Goal: Task Accomplishment & Management: Manage account settings

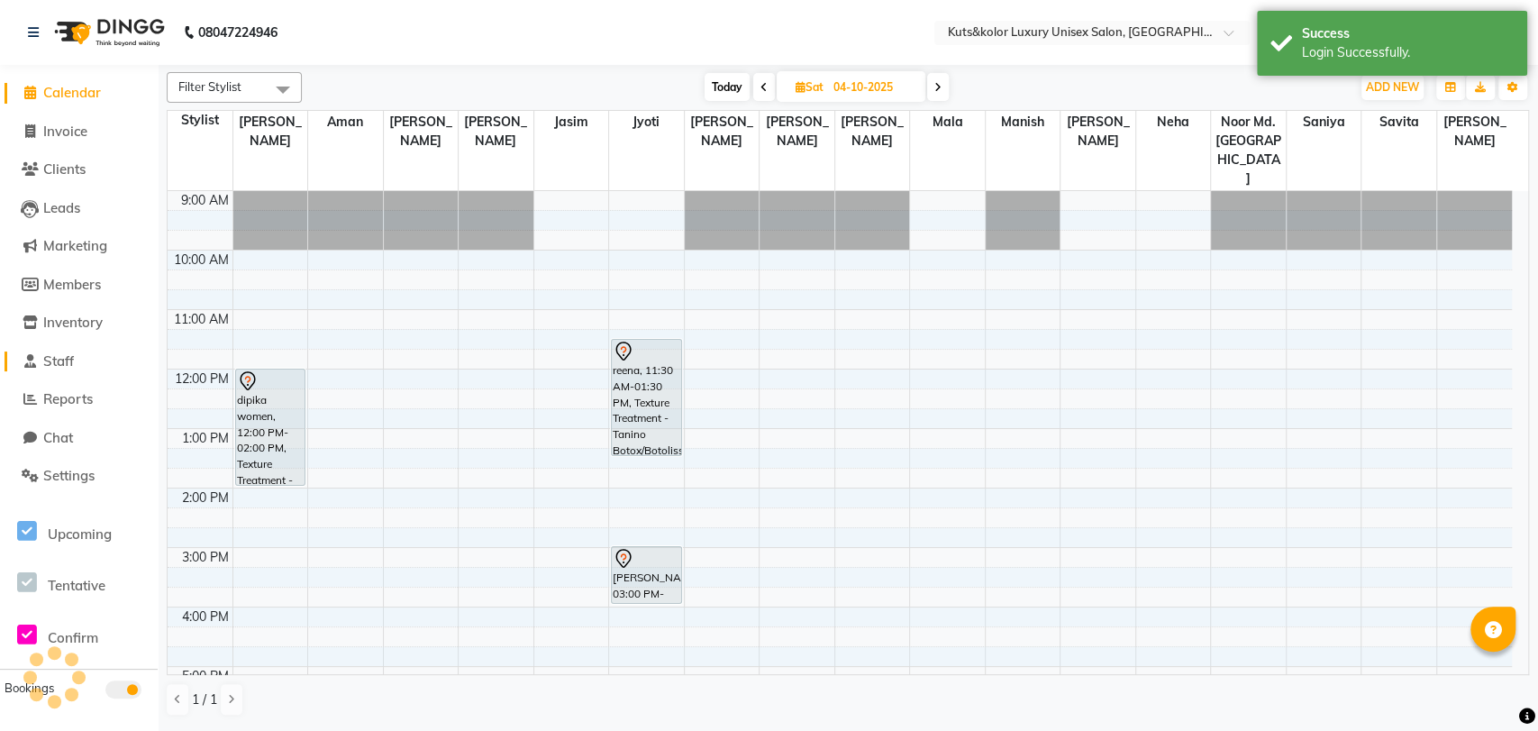
click at [72, 358] on span "Staff" at bounding box center [58, 360] width 31 height 17
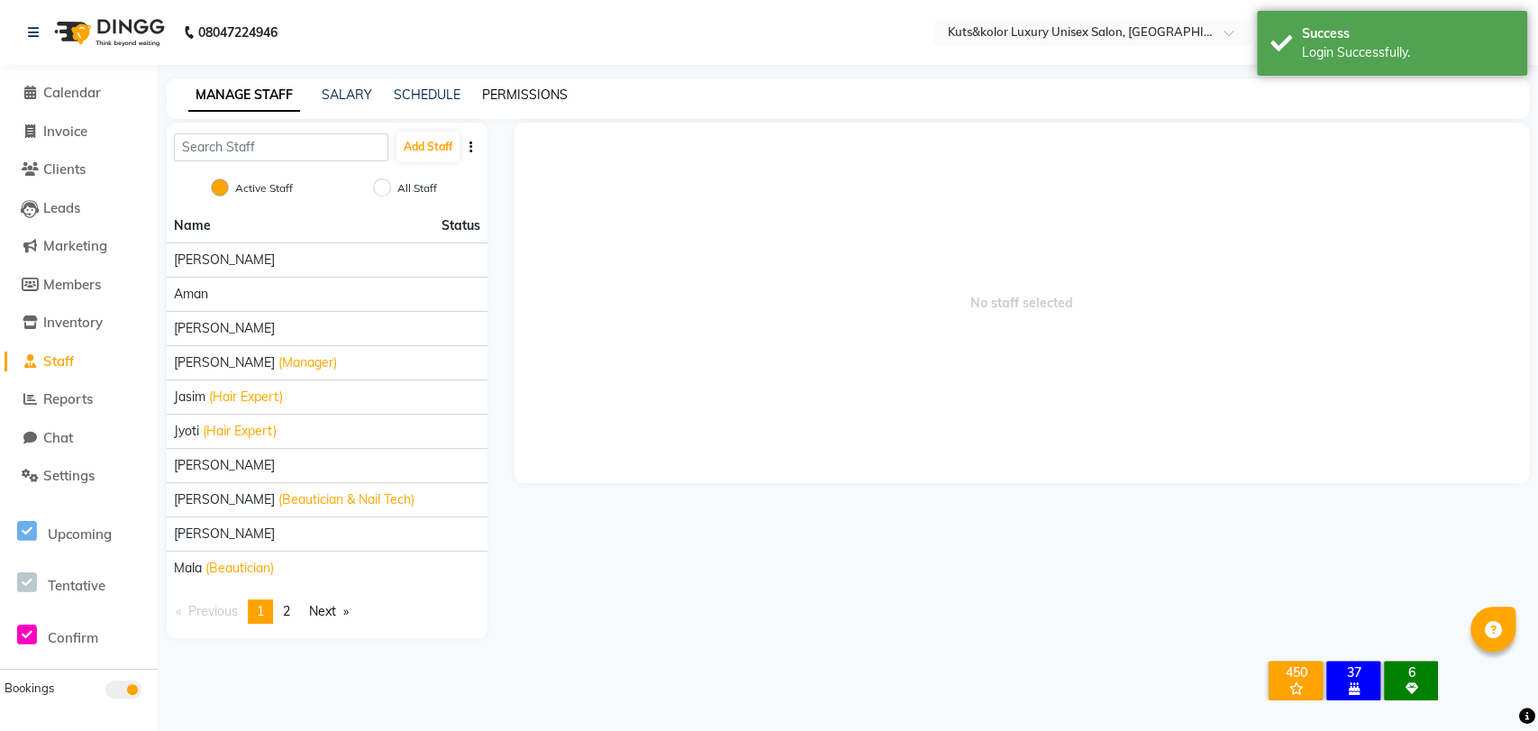
click at [493, 99] on link "PERMISSIONS" at bounding box center [525, 94] width 86 height 16
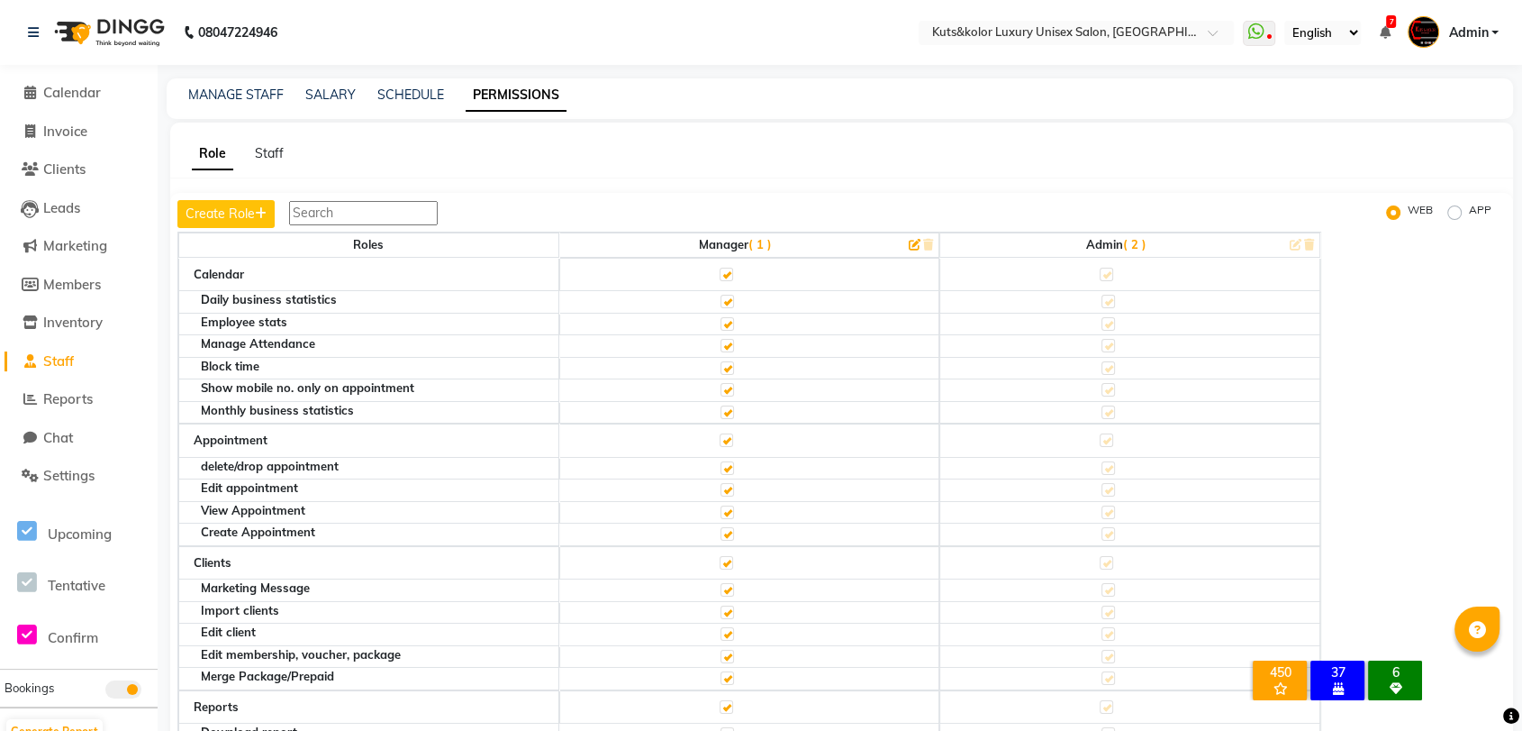
click at [1138, 239] on span "( 2 )" at bounding box center [1134, 244] width 23 height 14
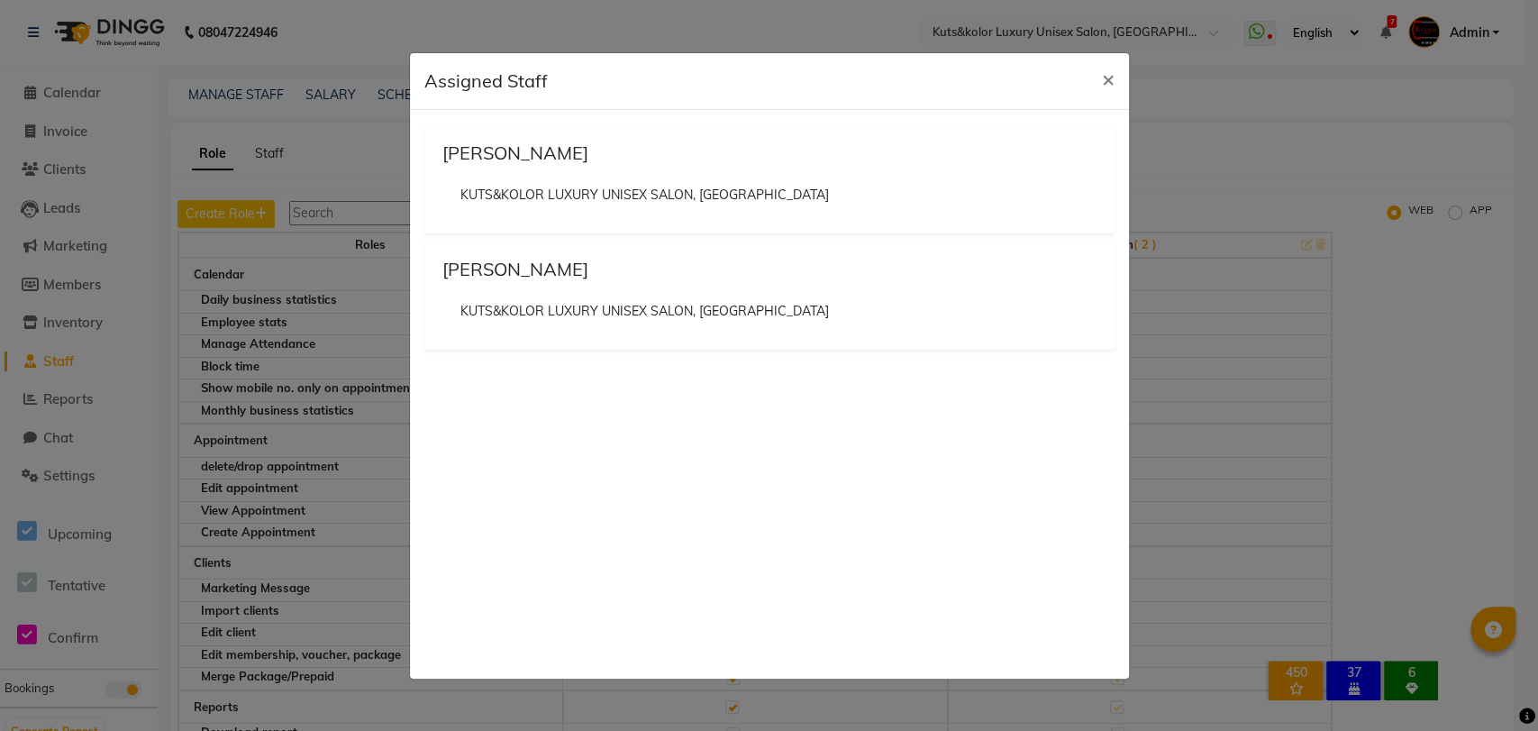
click at [1182, 133] on ngb-modal-window "Assigned Staff × Jasim Ansari KUTS&KOLOR LUXURY UNISEX SALON, Girgaon Sagarika …" at bounding box center [769, 365] width 1538 height 731
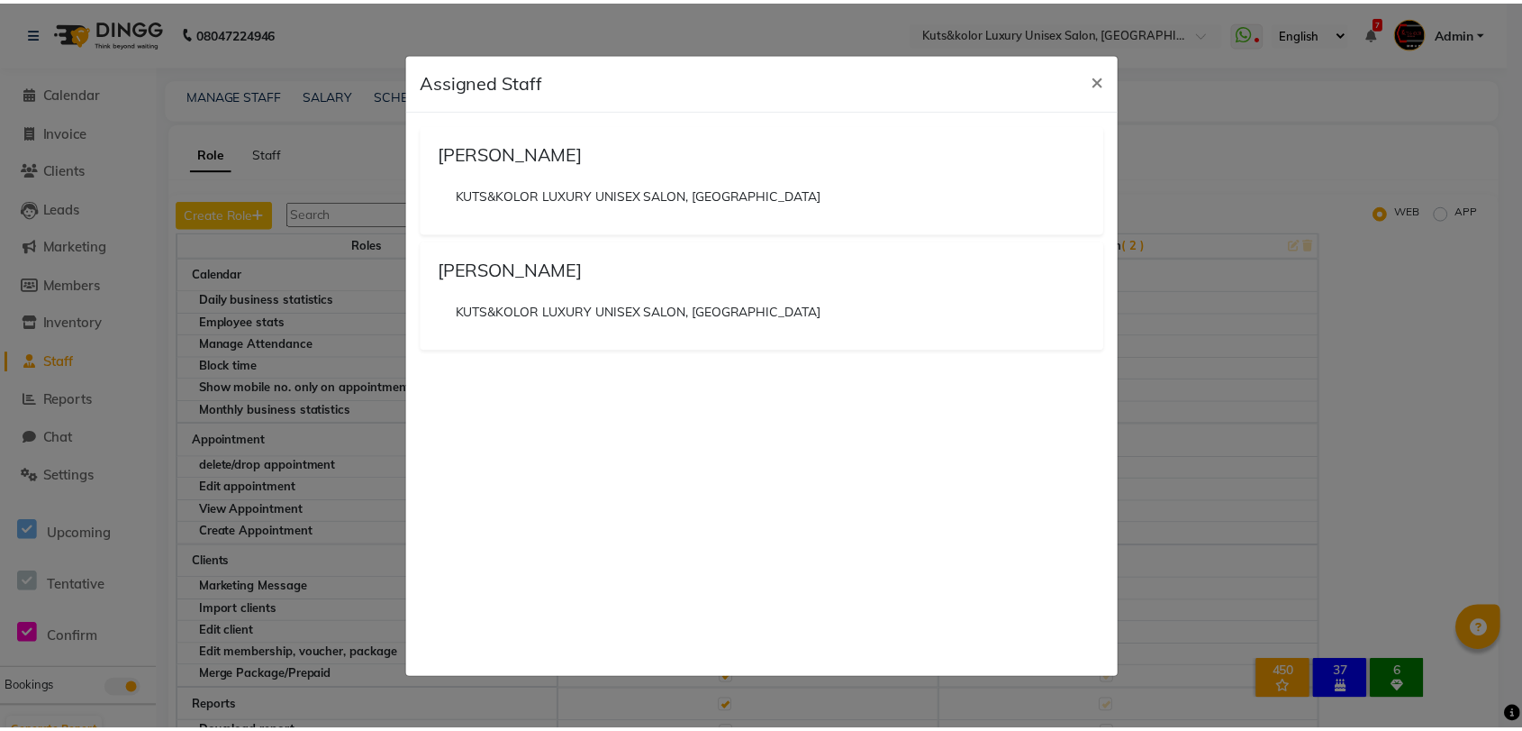
scroll to position [12, 0]
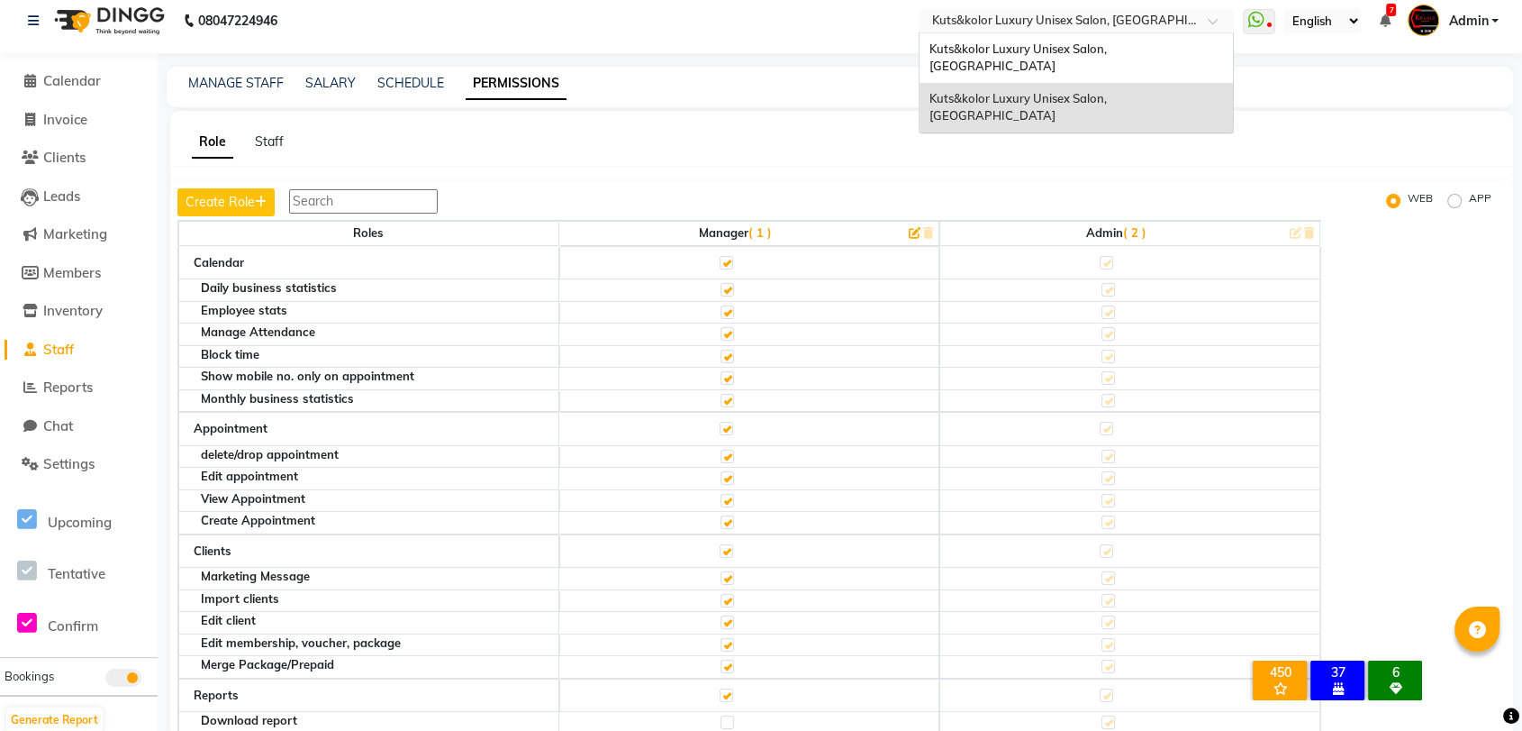
click at [1100, 17] on input "text" at bounding box center [1058, 23] width 261 height 18
click at [1103, 47] on span "Kuts&kolor Luxury Unisex Salon, [GEOGRAPHIC_DATA]" at bounding box center [1019, 57] width 180 height 32
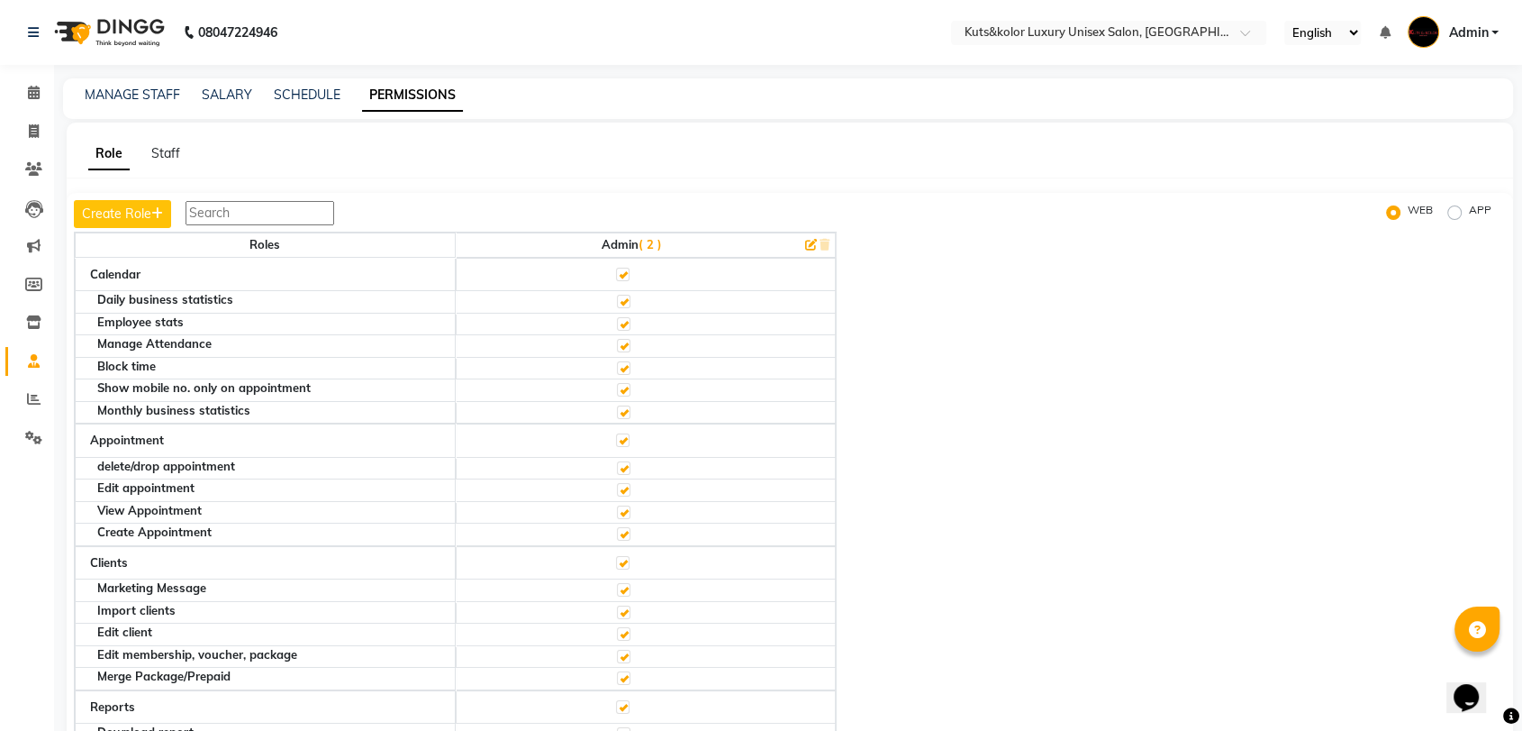
click at [284, 212] on input "text" at bounding box center [260, 213] width 149 height 24
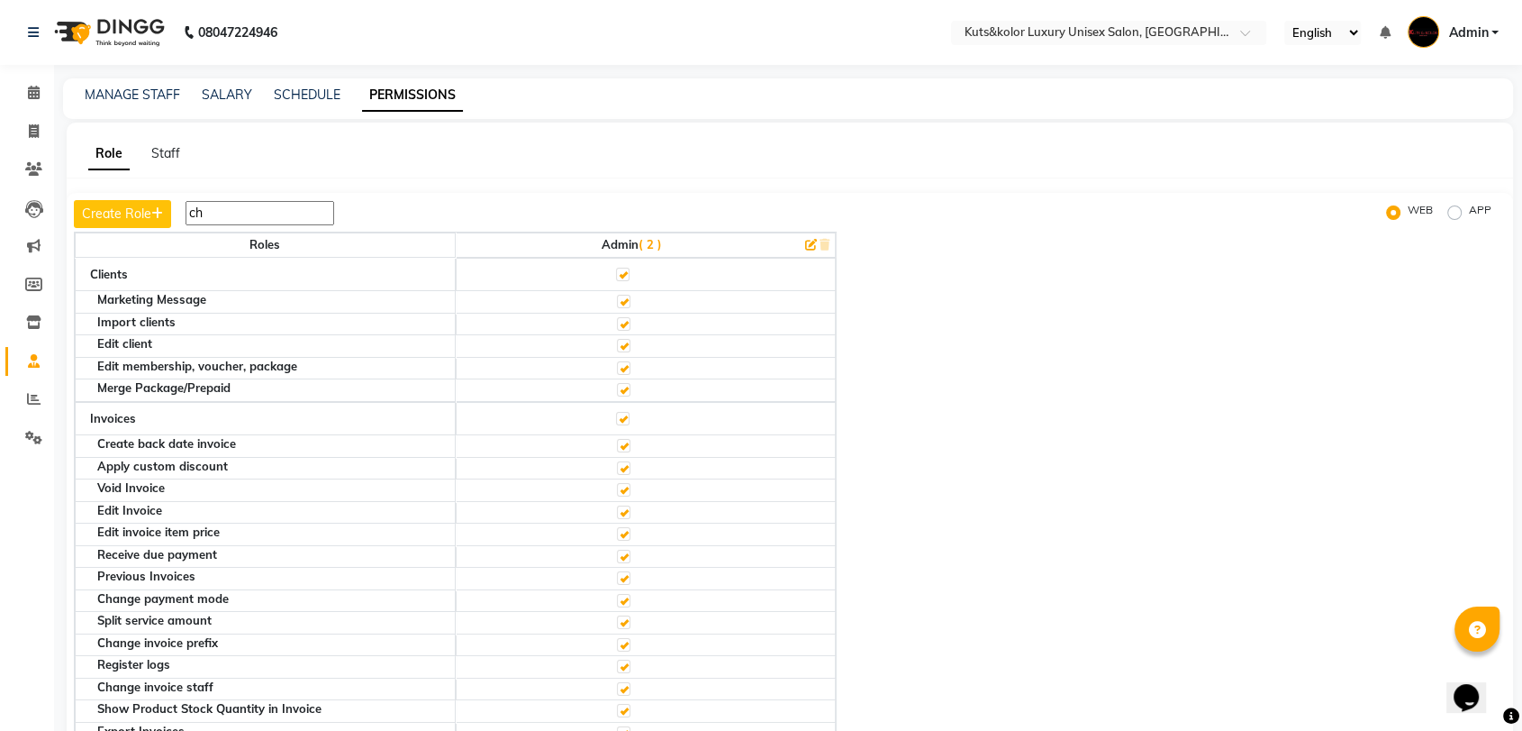
type input "c"
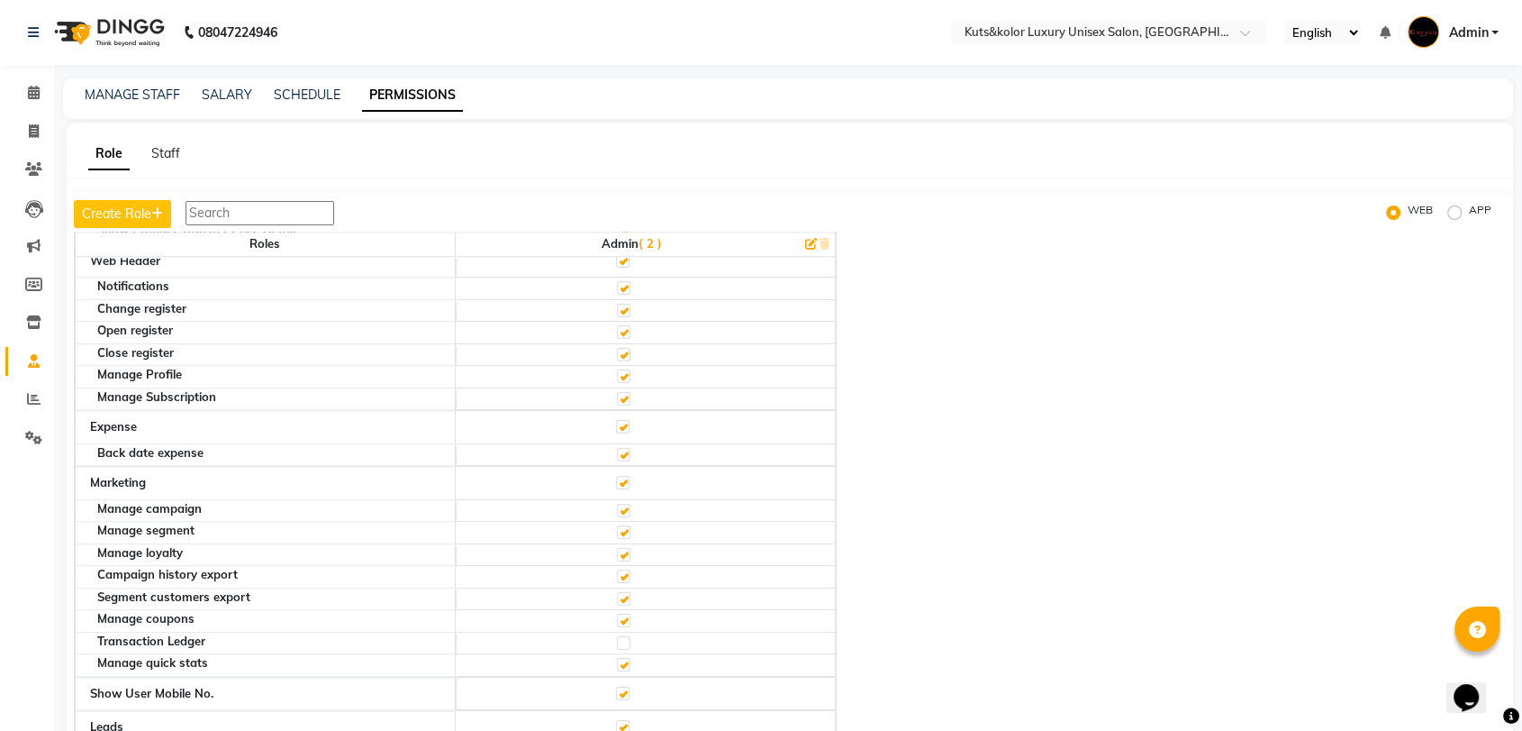
scroll to position [2707, 0]
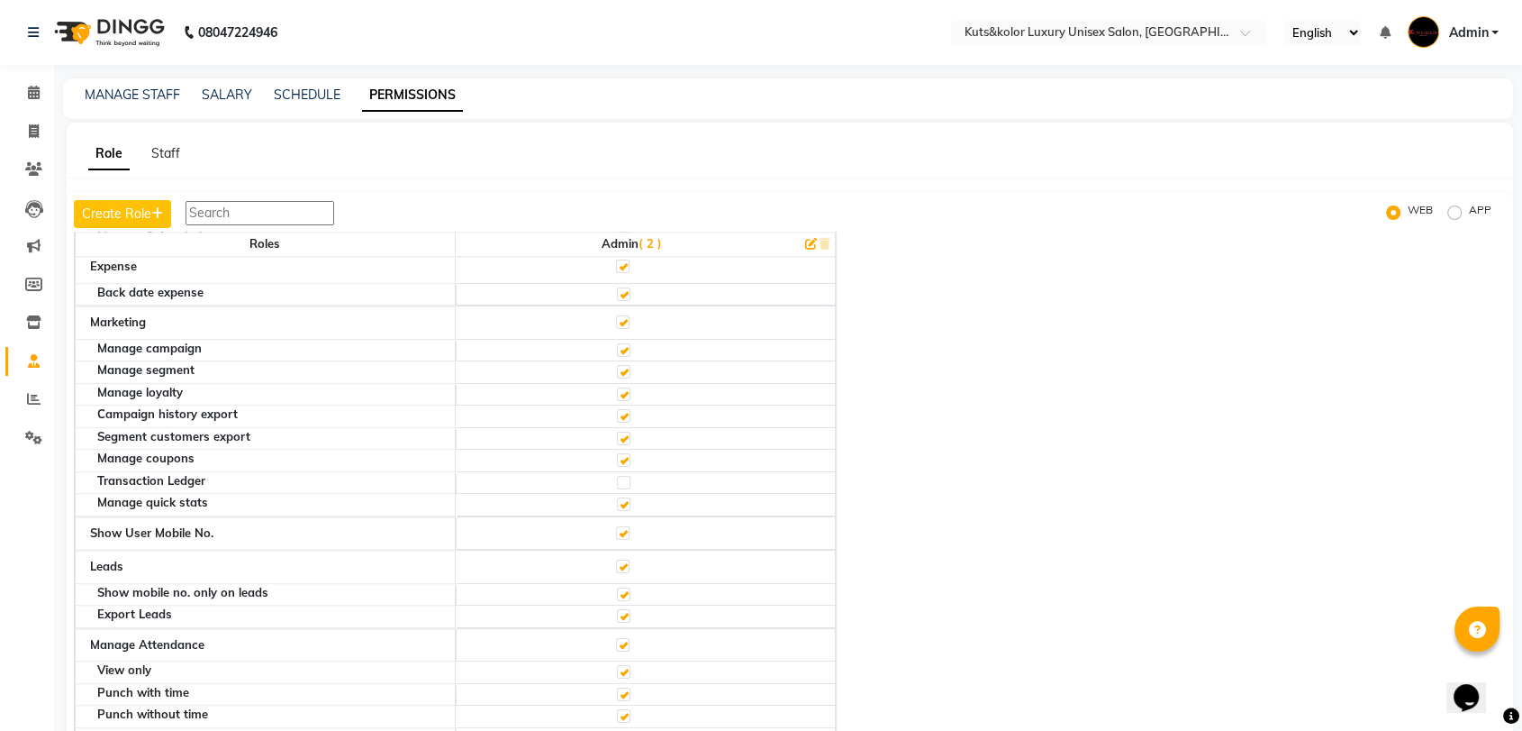
click at [627, 476] on label at bounding box center [624, 483] width 14 height 14
click at [627, 476] on input "checkbox" at bounding box center [623, 482] width 12 height 12
checkbox input "true"
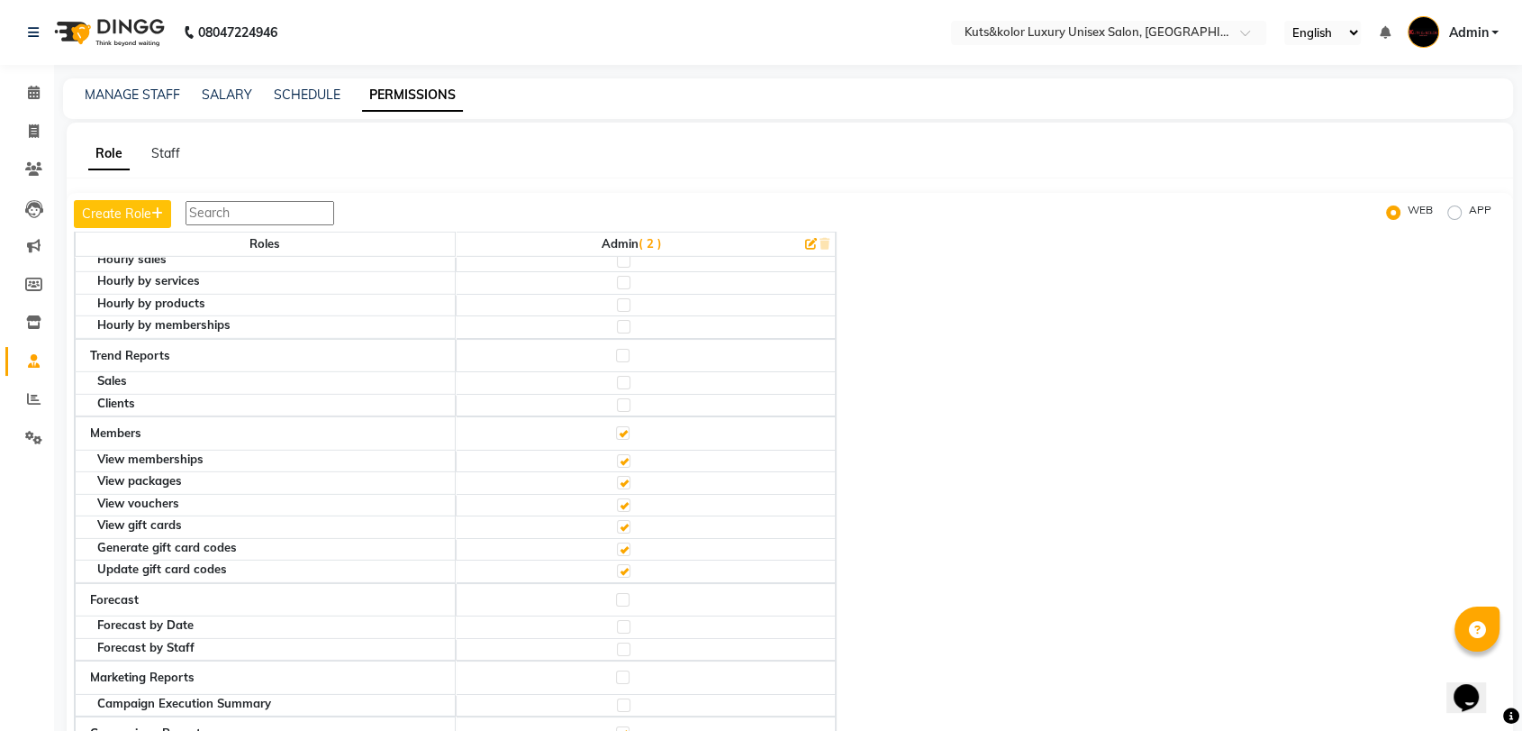
scroll to position [46, 0]
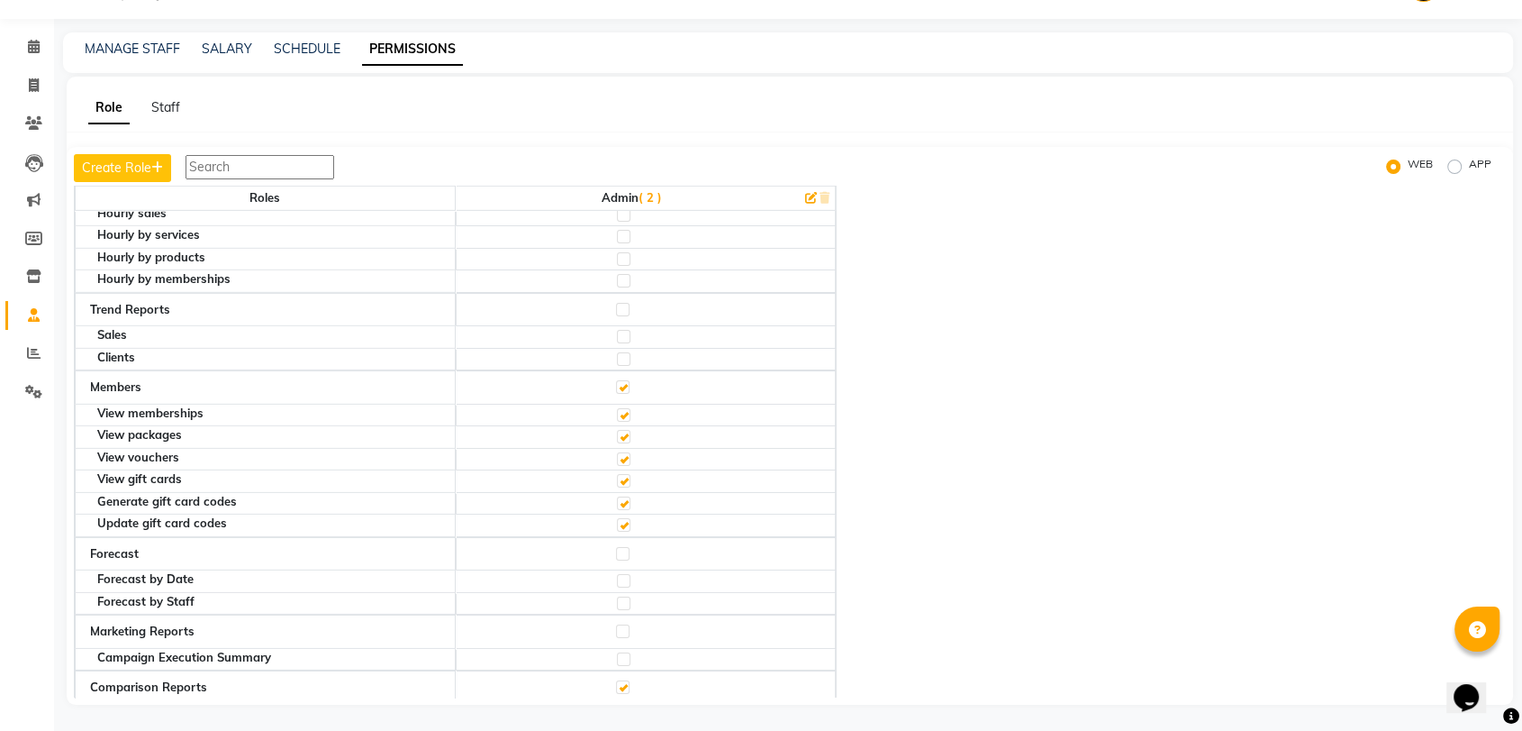
click at [296, 163] on input "text" at bounding box center [260, 167] width 149 height 24
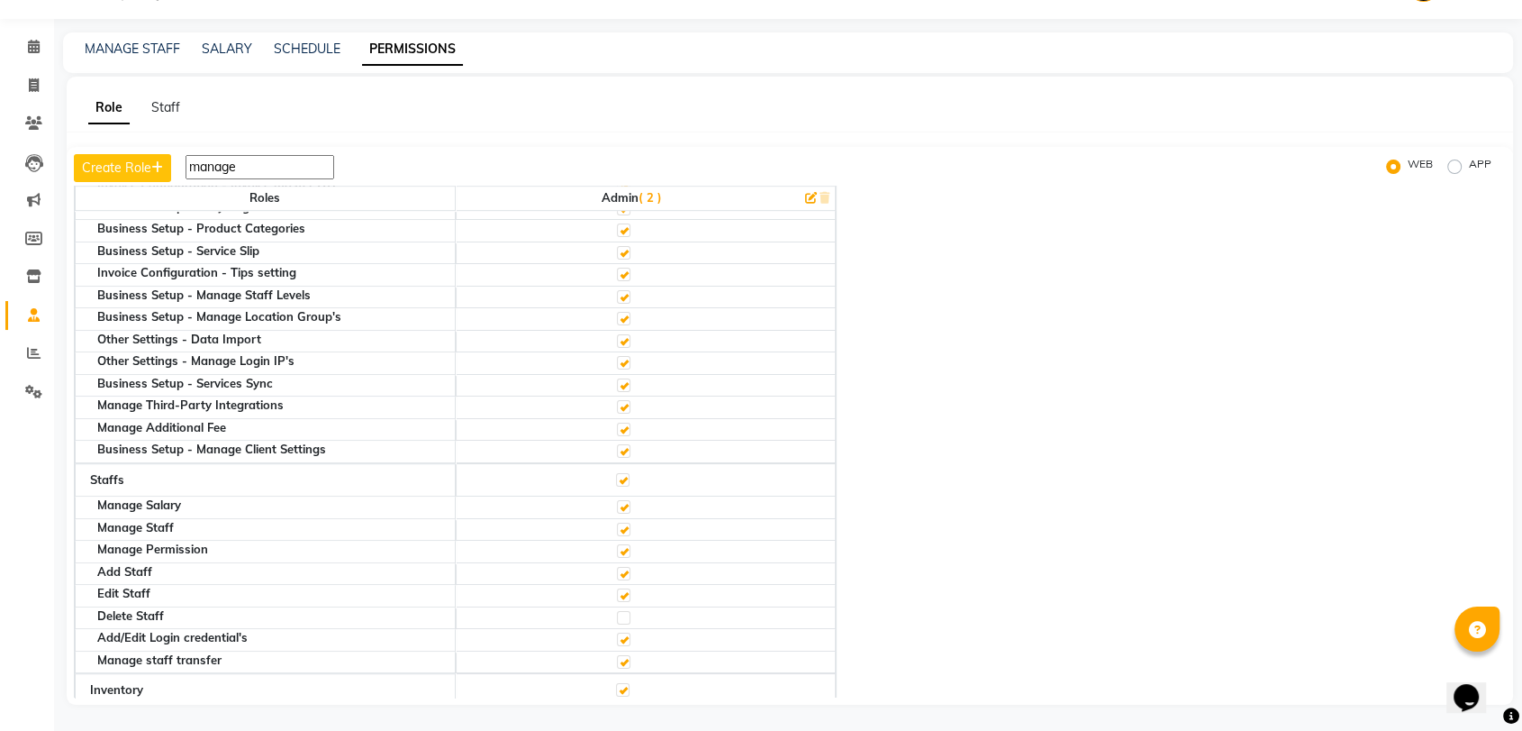
scroll to position [1153, 0]
type input "m"
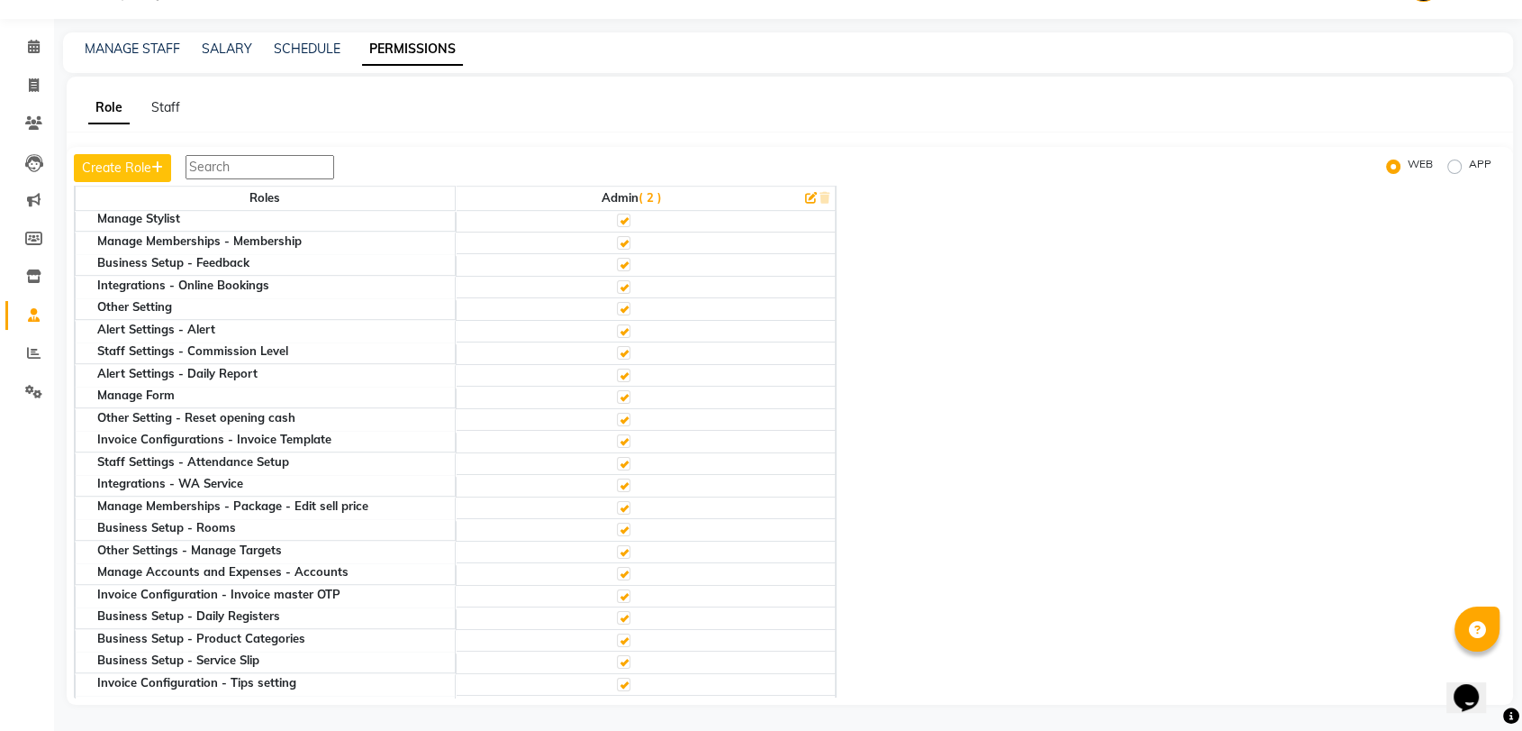
scroll to position [1560, 0]
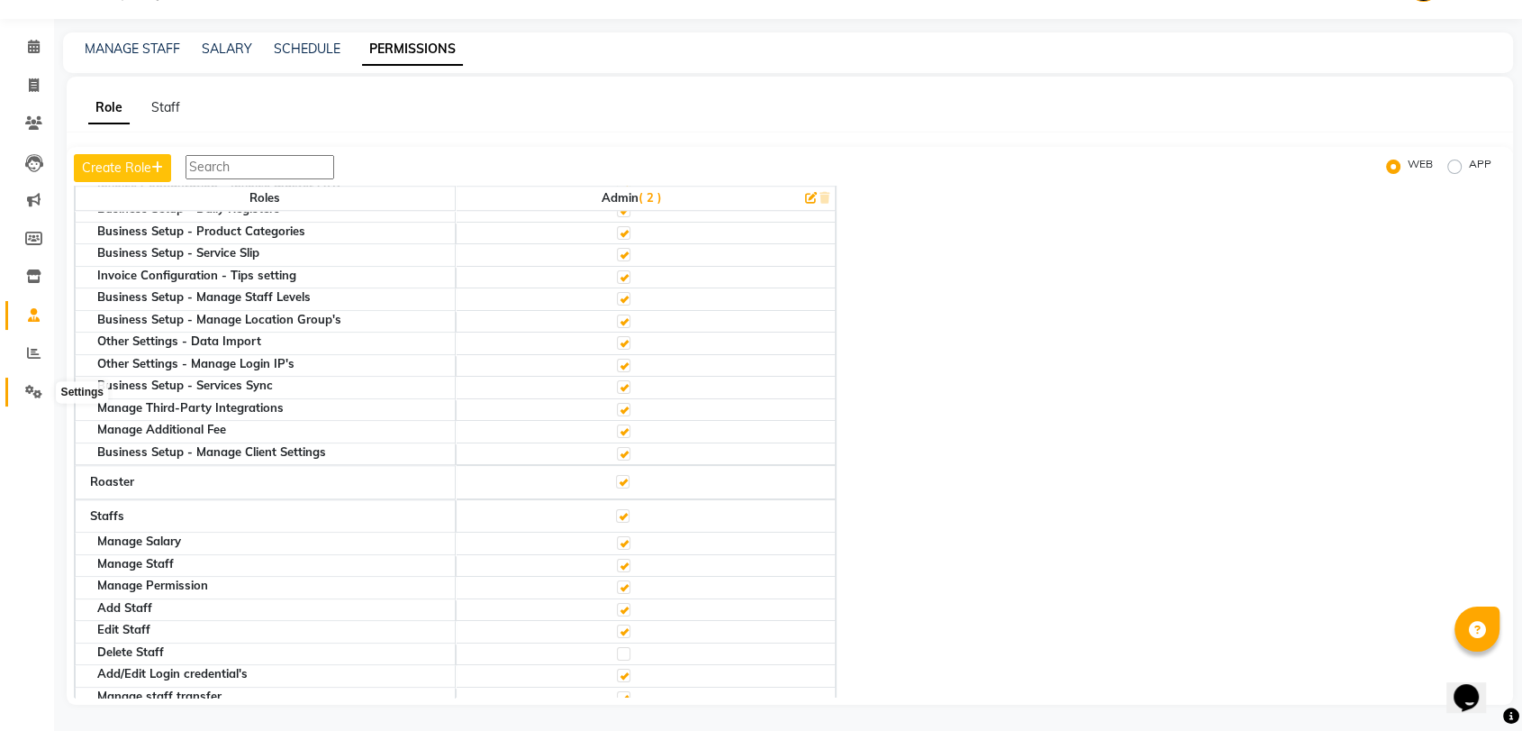
click at [36, 391] on icon at bounding box center [33, 392] width 17 height 14
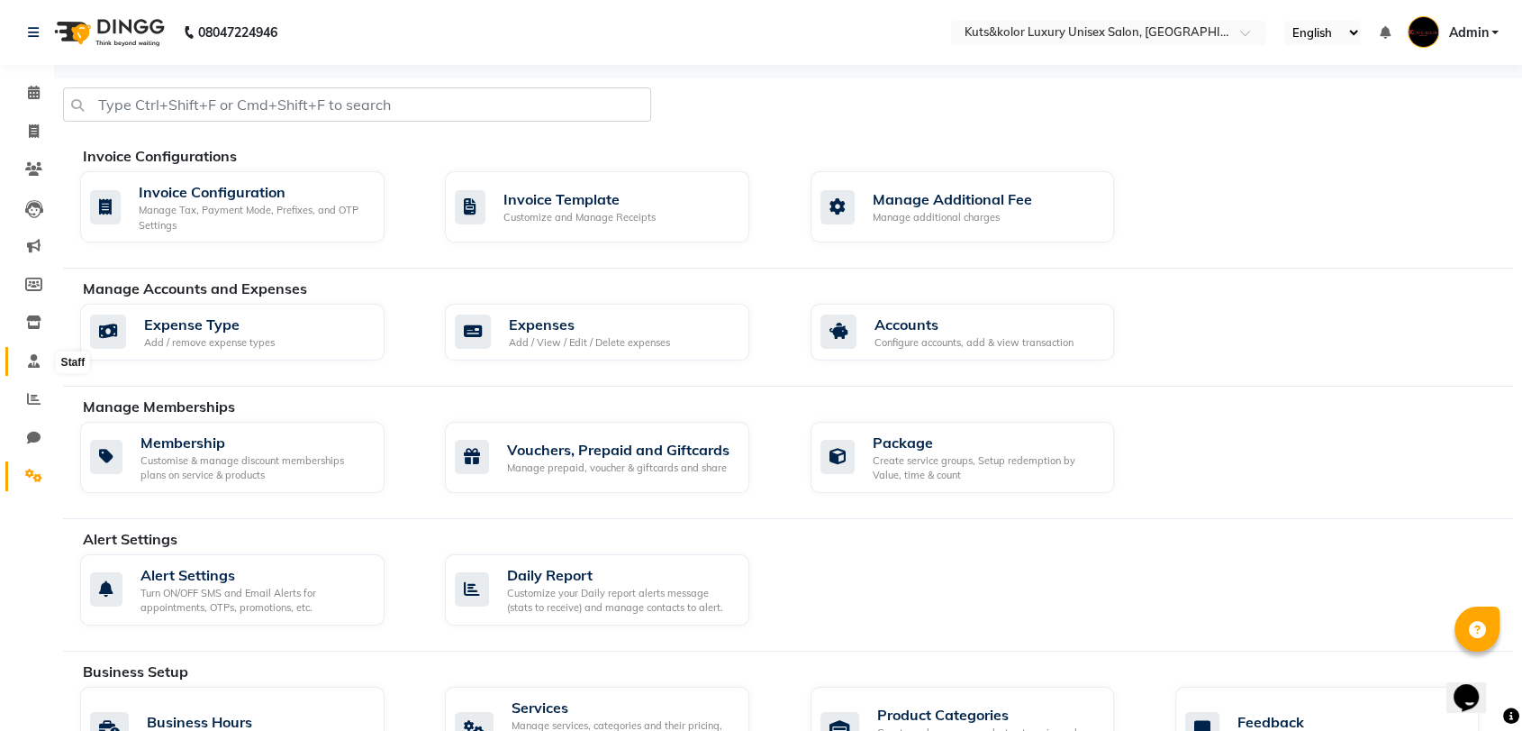
click at [36, 358] on icon at bounding box center [34, 361] width 12 height 14
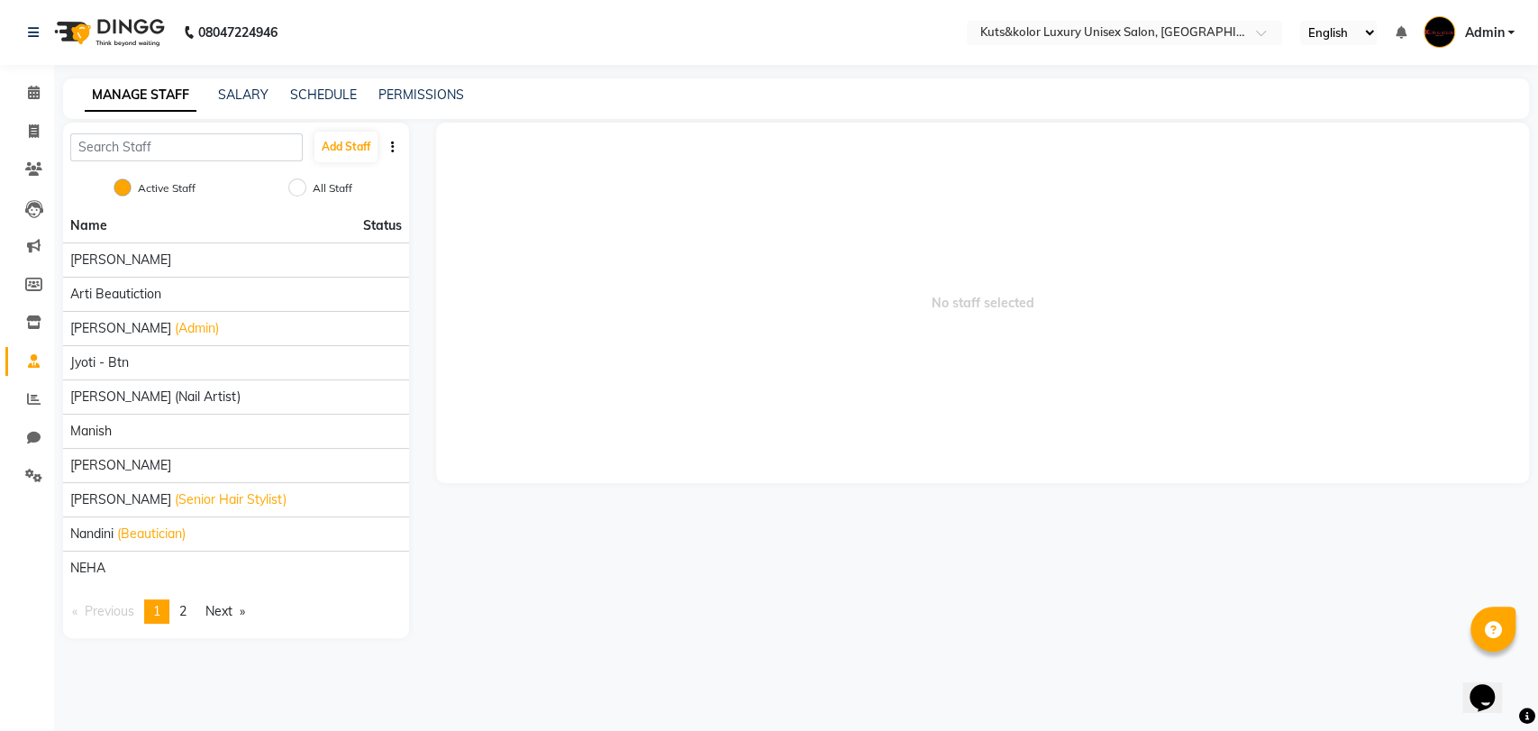
click at [410, 83] on div "MANAGE STAFF SALARY SCHEDULE PERMISSIONS" at bounding box center [796, 98] width 1466 height 41
click at [407, 94] on link "PERMISSIONS" at bounding box center [421, 94] width 86 height 16
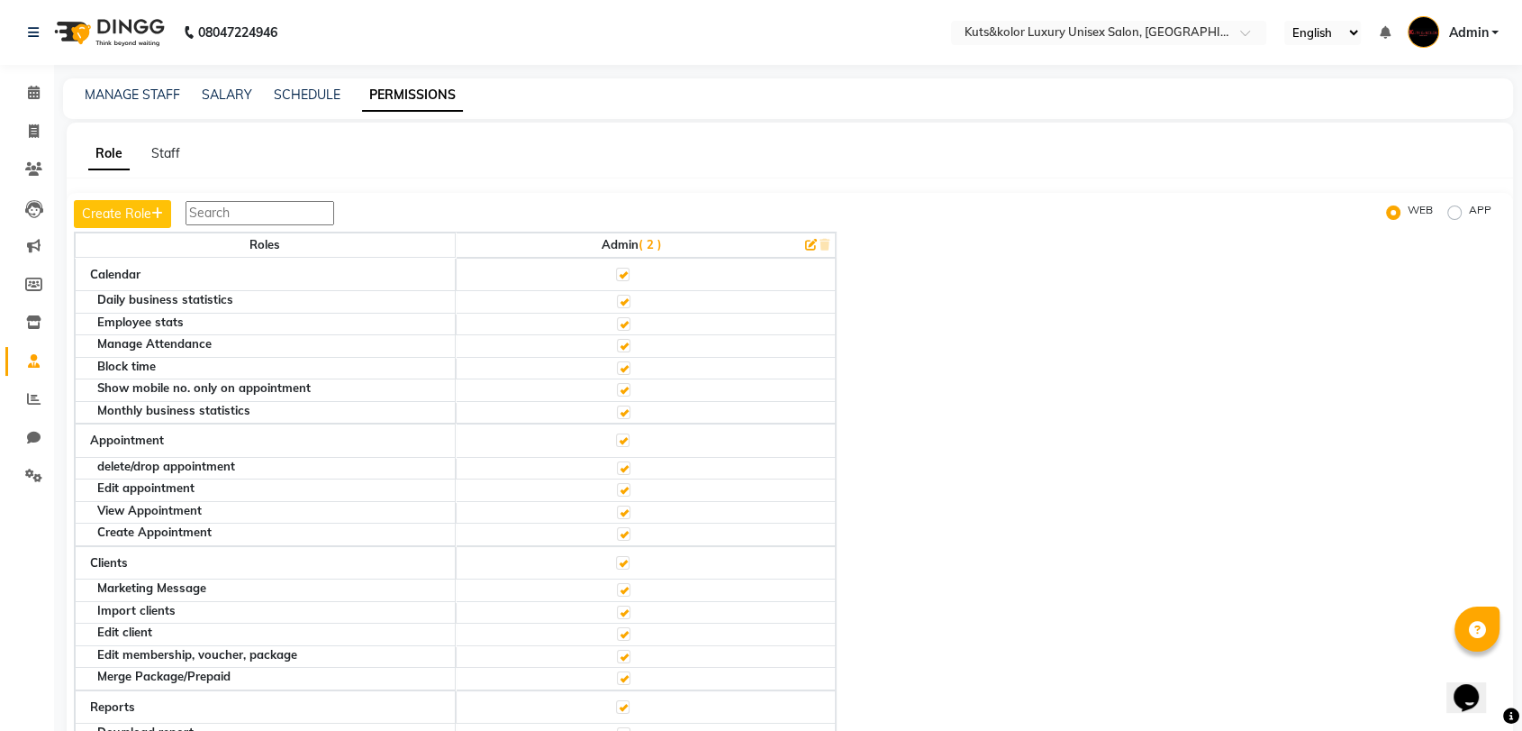
click at [262, 213] on input "text" at bounding box center [260, 213] width 149 height 24
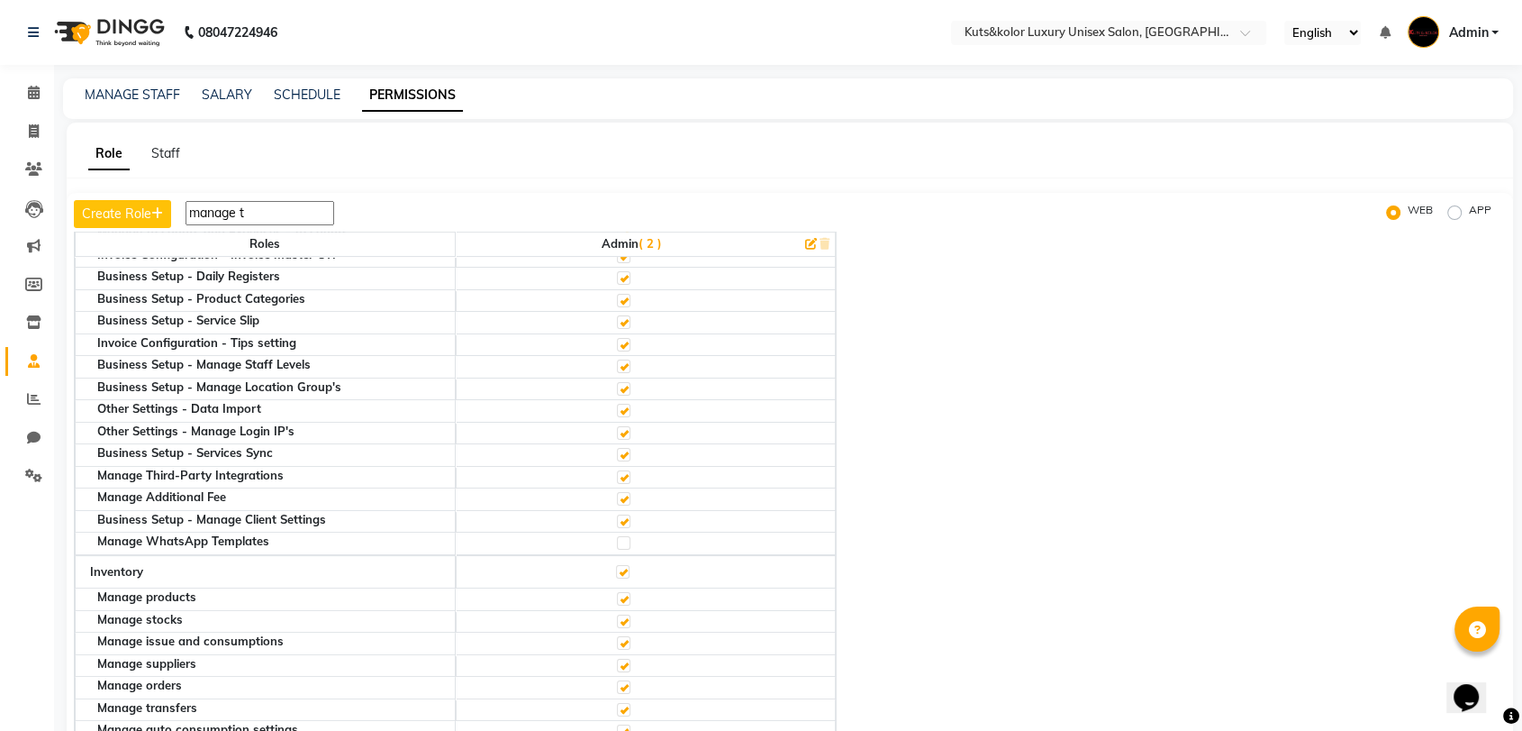
scroll to position [555, 0]
type input "manage t"
click at [627, 535] on label at bounding box center [624, 541] width 14 height 14
click at [627, 535] on input "checkbox" at bounding box center [623, 541] width 12 height 12
checkbox input "true"
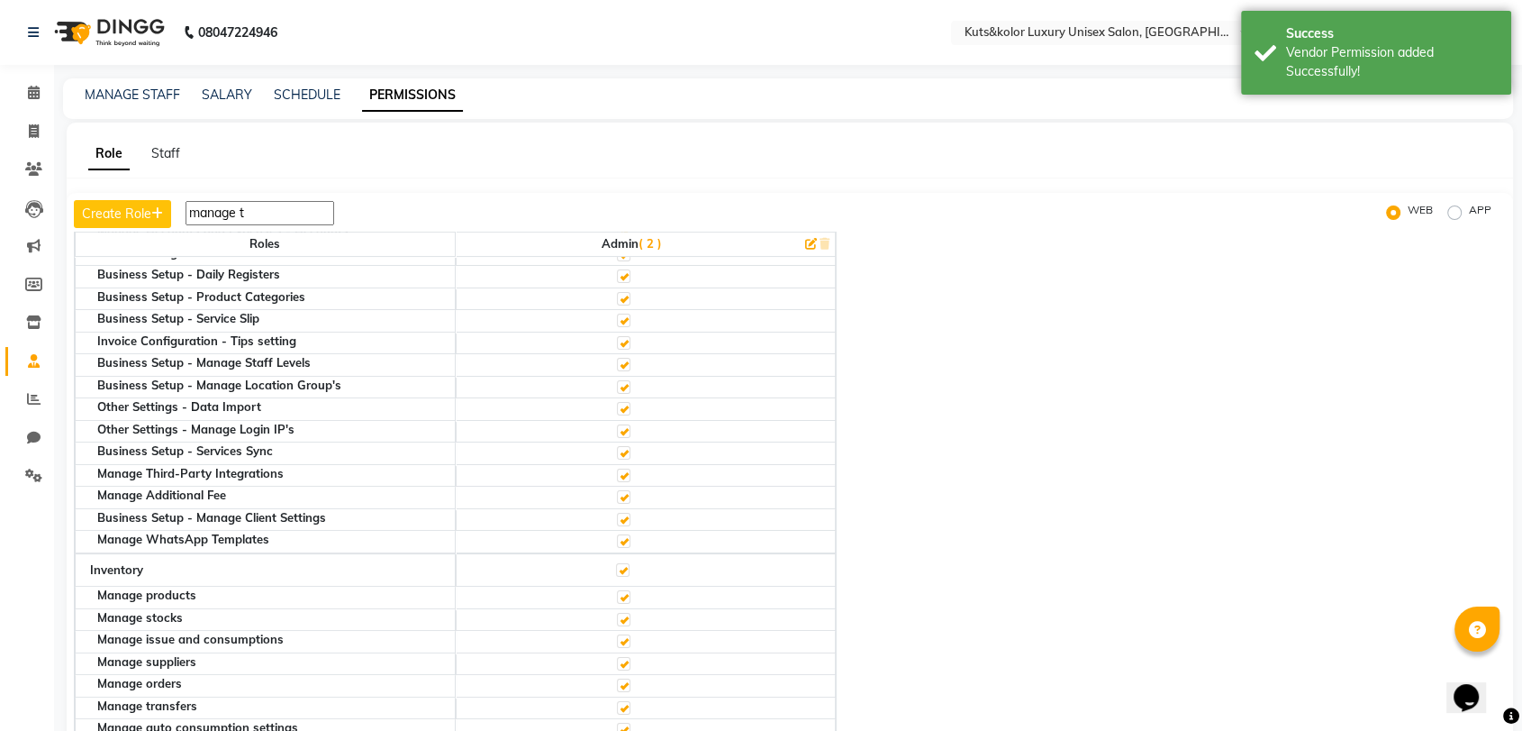
click at [298, 207] on input "manage t" at bounding box center [260, 213] width 149 height 24
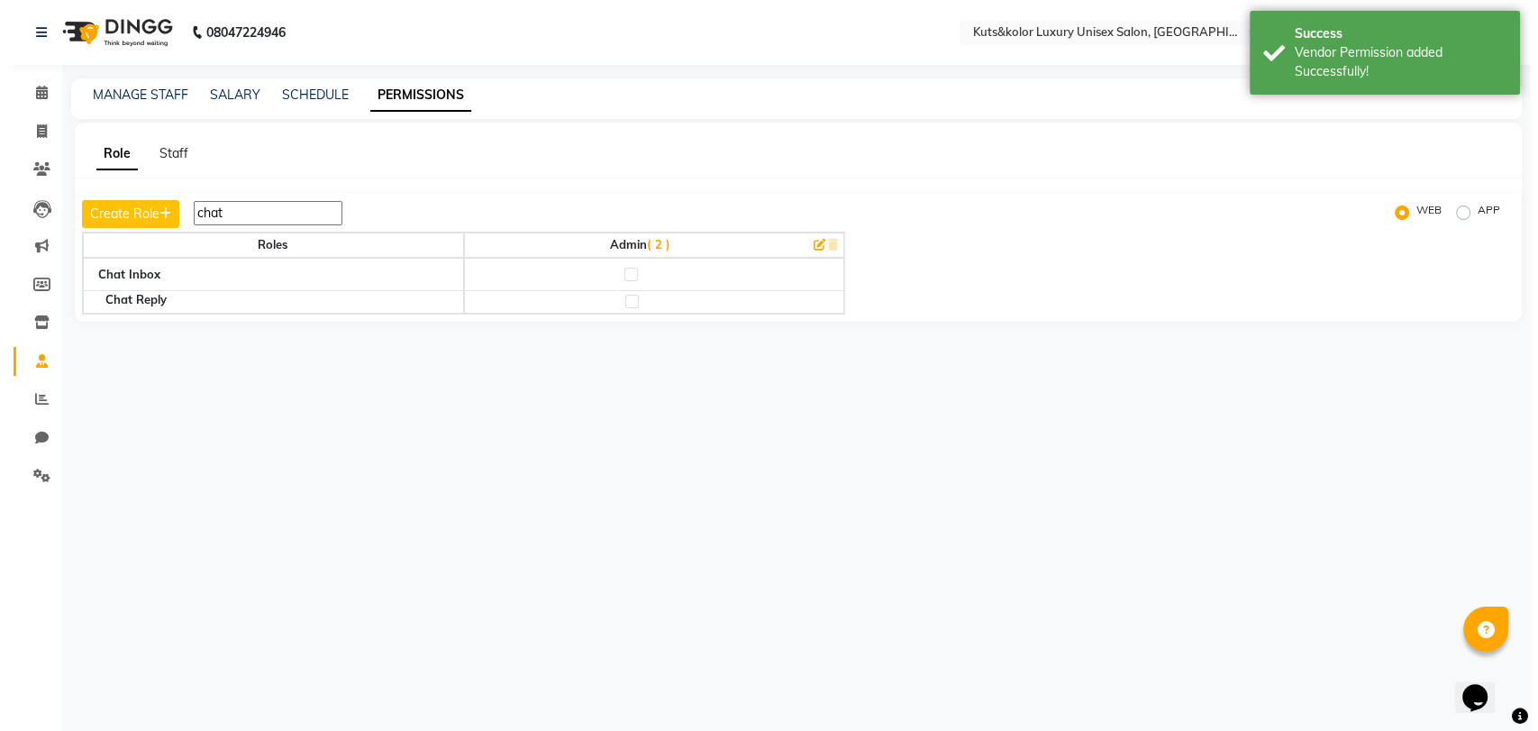
scroll to position [0, 0]
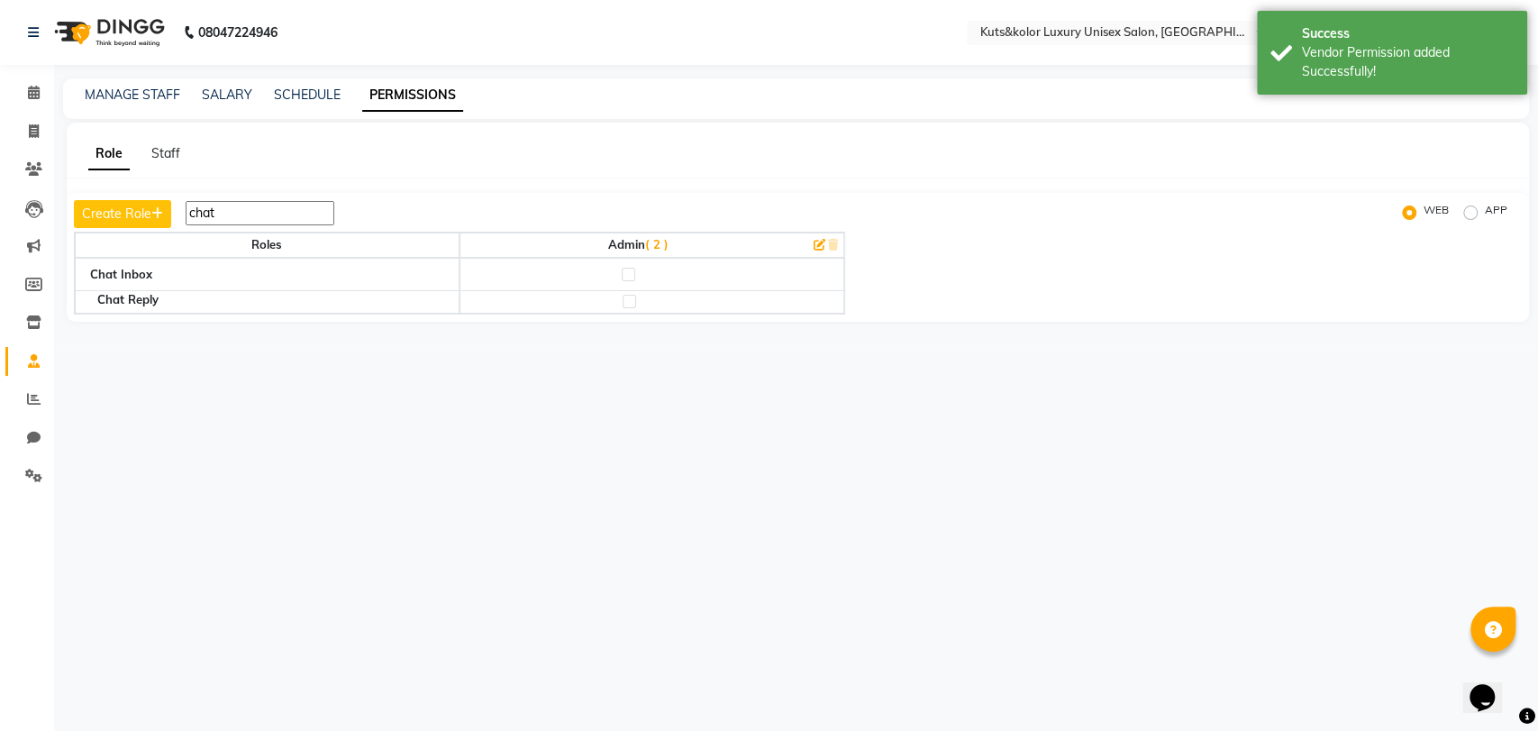
type input "chat"
click at [628, 270] on label at bounding box center [629, 275] width 14 height 14
click at [628, 270] on input "checkbox" at bounding box center [628, 274] width 12 height 12
checkbox input "true"
